Goal: Find specific page/section

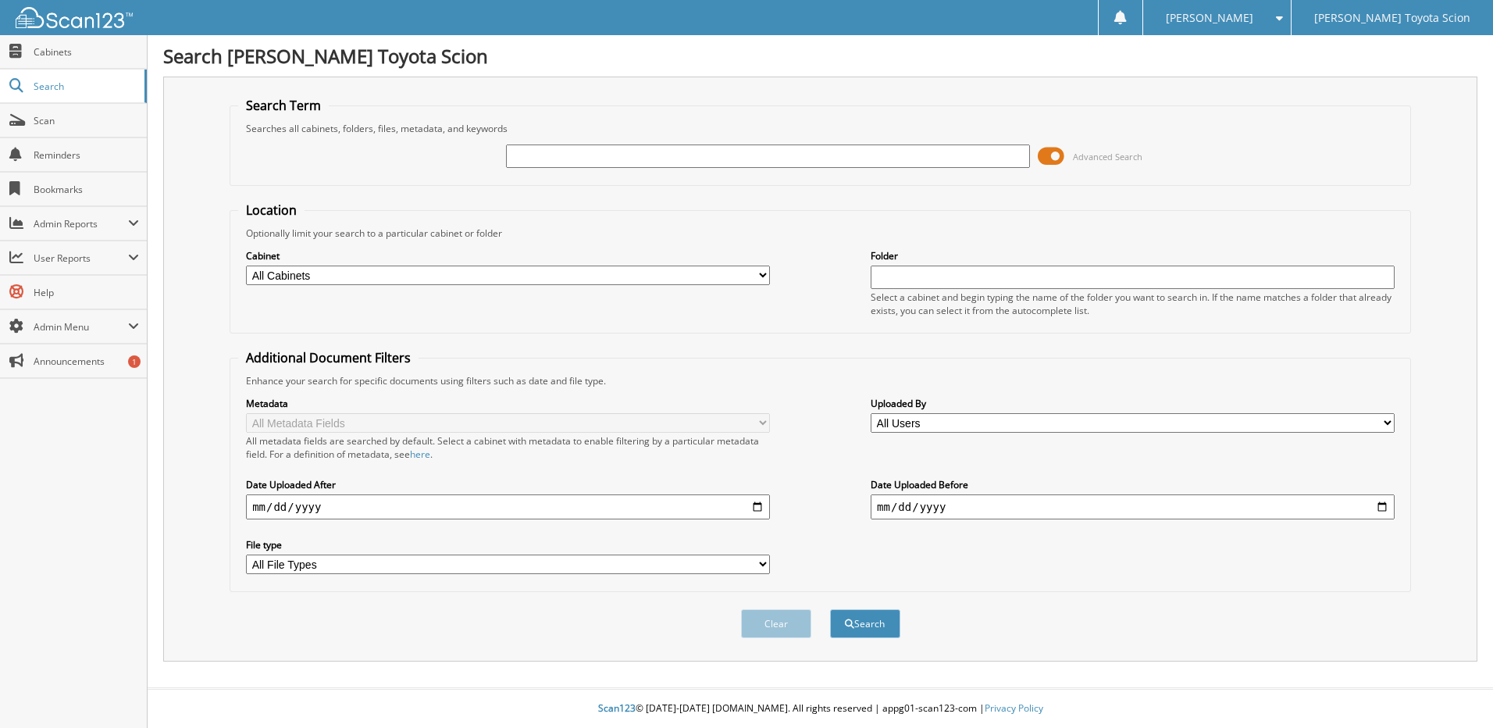
click at [523, 157] on input "text" at bounding box center [768, 155] width 524 height 23
type input "244236"
click at [830, 609] on button "Search" at bounding box center [865, 623] width 70 height 29
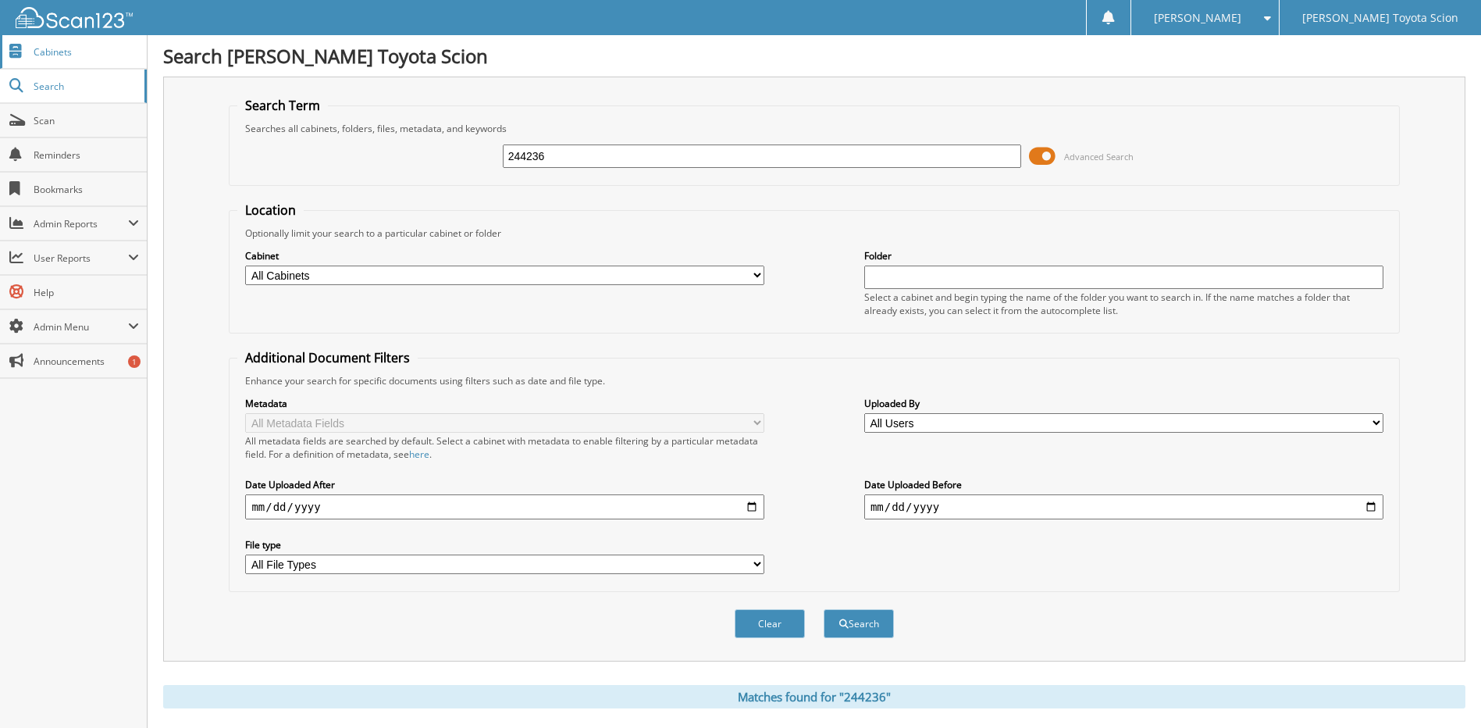
click at [60, 62] on link "Cabinets" at bounding box center [73, 52] width 147 height 34
